Goal: Task Accomplishment & Management: Manage account settings

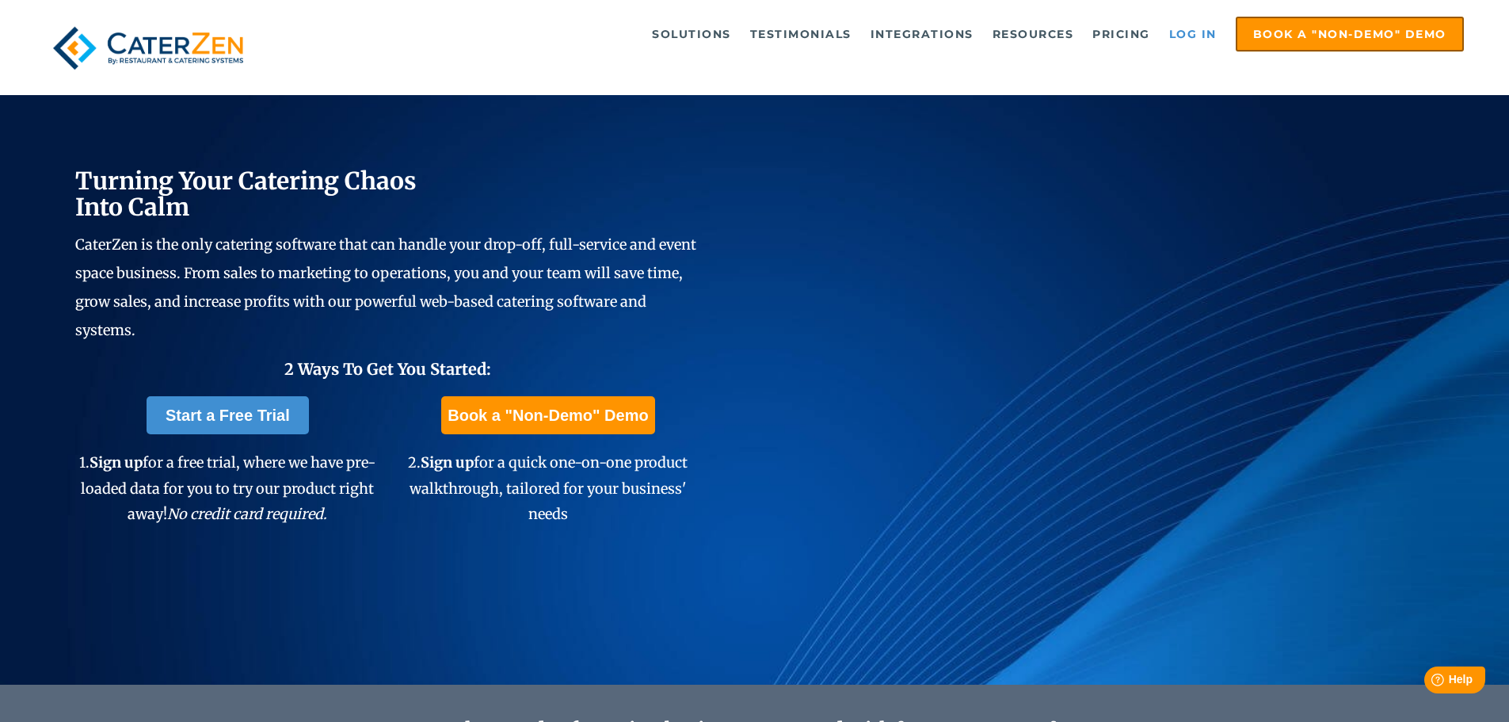
click at [1190, 34] on link "Log in" at bounding box center [1192, 34] width 63 height 32
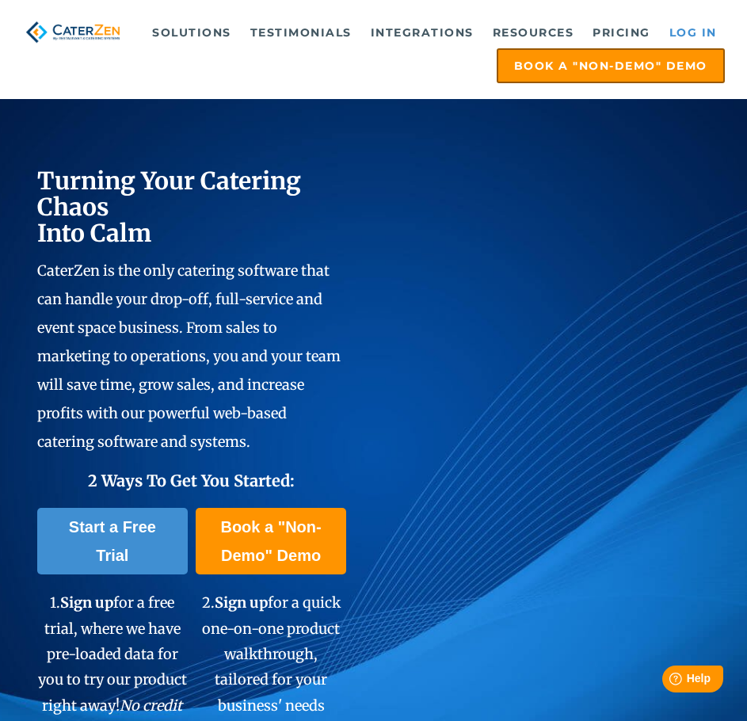
click at [715, 30] on link "Log in" at bounding box center [693, 33] width 63 height 32
